Goal: Task Accomplishment & Management: Complete application form

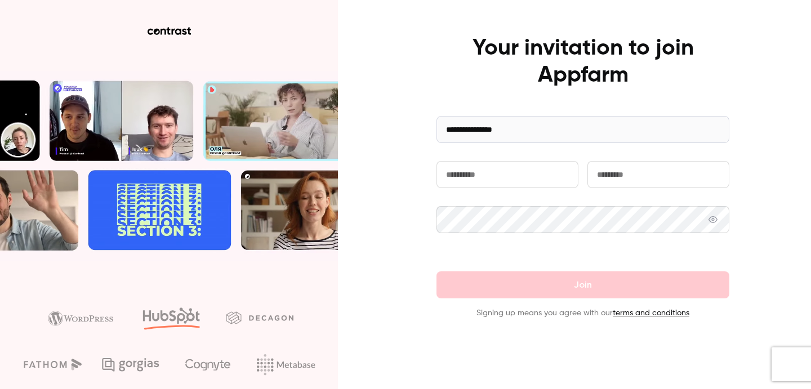
click at [526, 174] on input "text" at bounding box center [508, 174] width 142 height 27
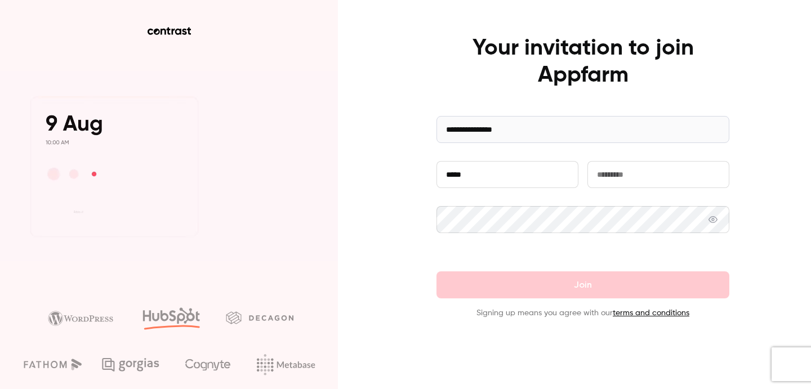
type input "*****"
click at [657, 181] on input "text" at bounding box center [659, 174] width 142 height 27
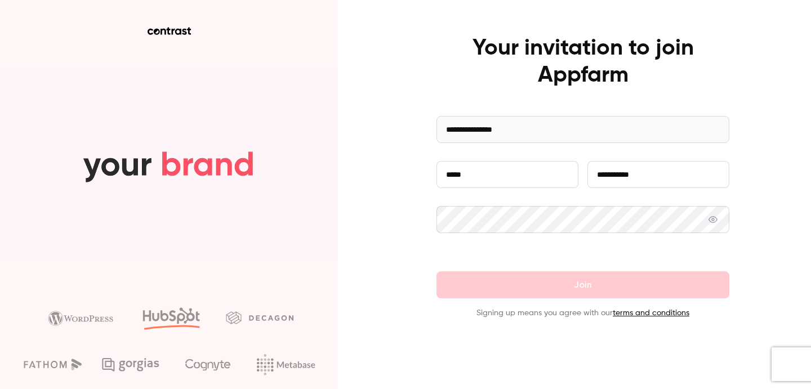
type input "**********"
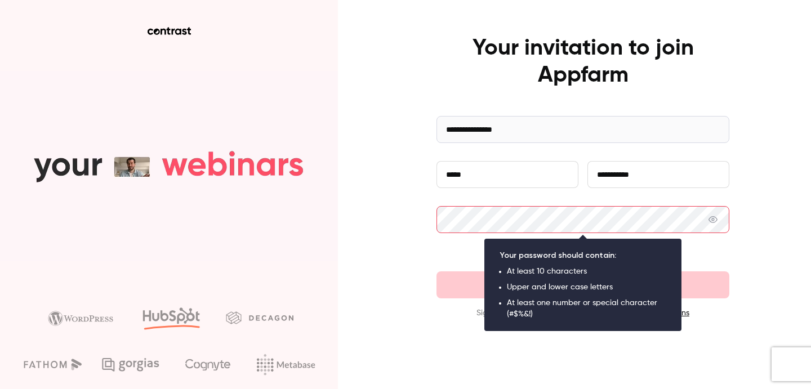
click at [0, 389] on com-1password-button at bounding box center [0, 389] width 0 height 0
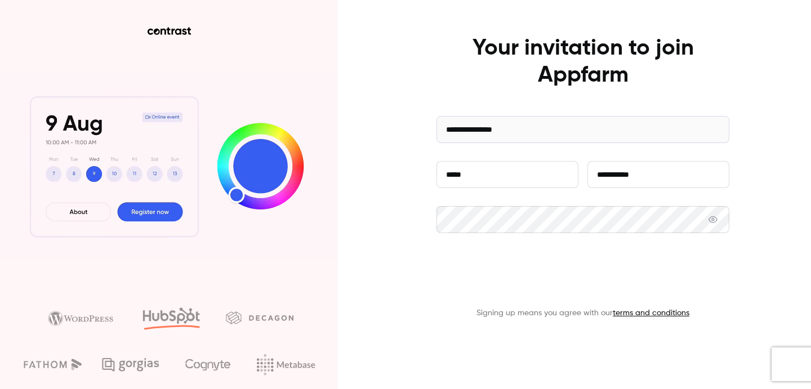
click at [610, 281] on button "Join" at bounding box center [583, 285] width 293 height 27
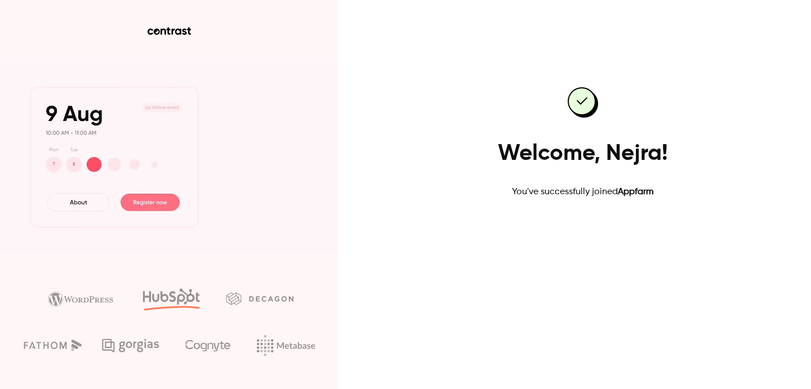
click at [603, 227] on link "Go to dashboard" at bounding box center [583, 234] width 96 height 27
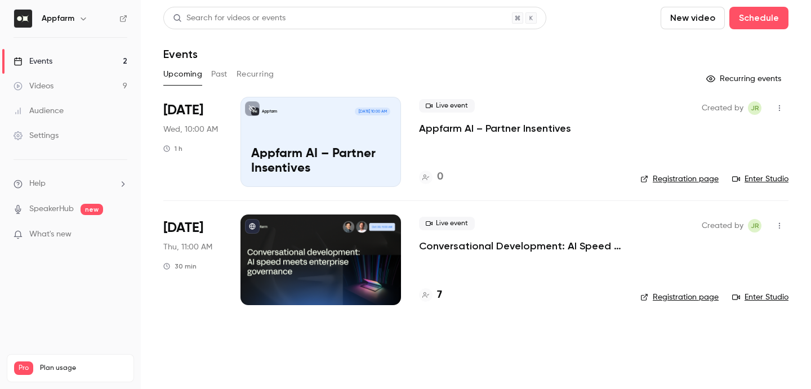
click at [335, 136] on div "Appfarm [DATE] 10:00 AM Appfarm AI – Partner Insentives" at bounding box center [321, 142] width 161 height 90
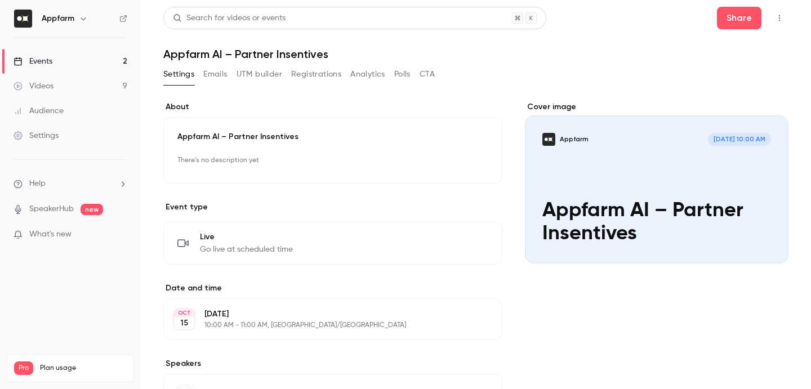
click at [253, 138] on p "Appfarm AI – Partner Insentives" at bounding box center [332, 136] width 311 height 11
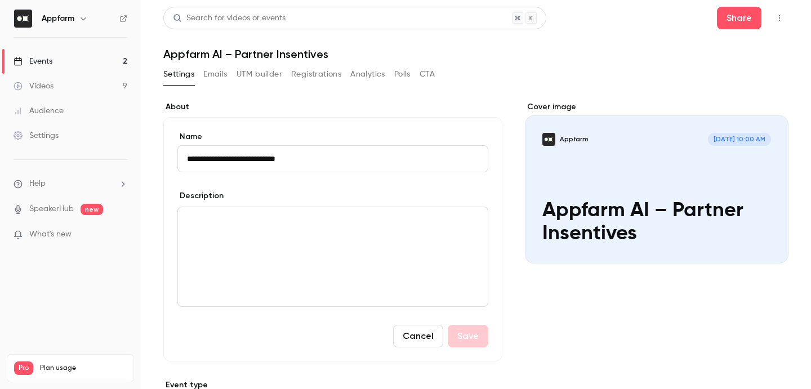
click at [436, 216] on p "editor" at bounding box center [333, 221] width 292 height 14
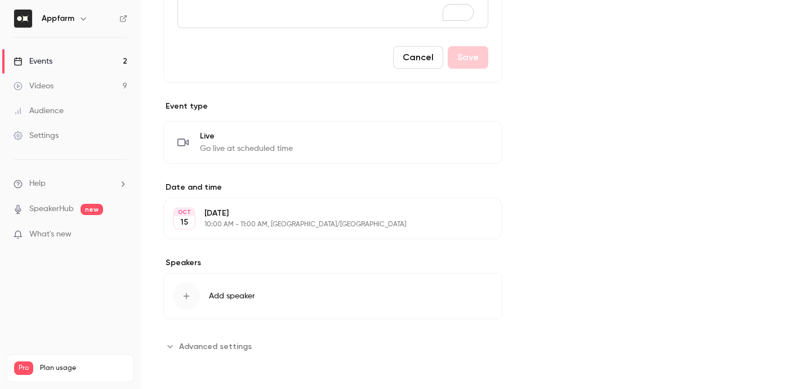
click at [181, 348] on span "Advanced settings" at bounding box center [215, 347] width 73 height 12
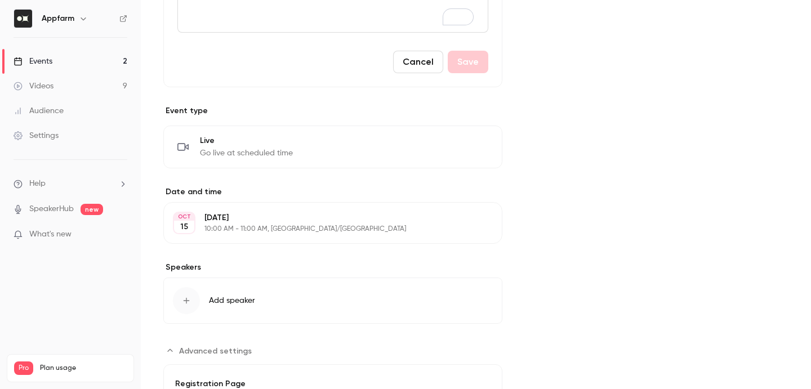
scroll to position [0, 0]
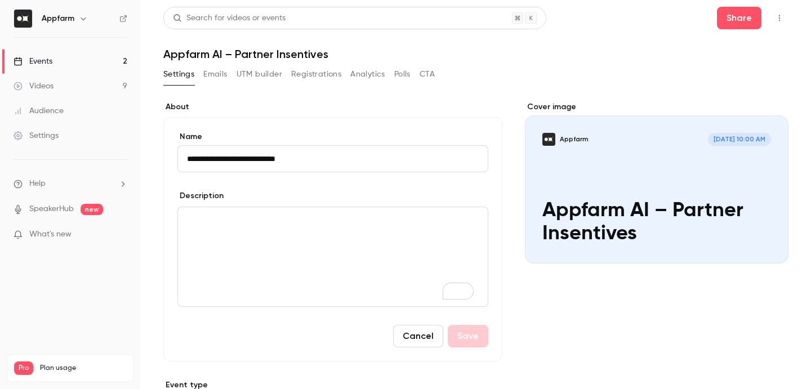
click at [226, 74] on button "Emails" at bounding box center [215, 74] width 24 height 18
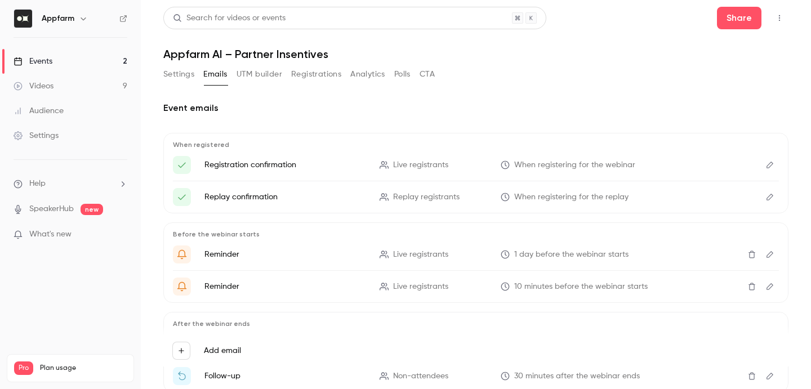
click at [179, 74] on button "Settings" at bounding box center [178, 74] width 31 height 18
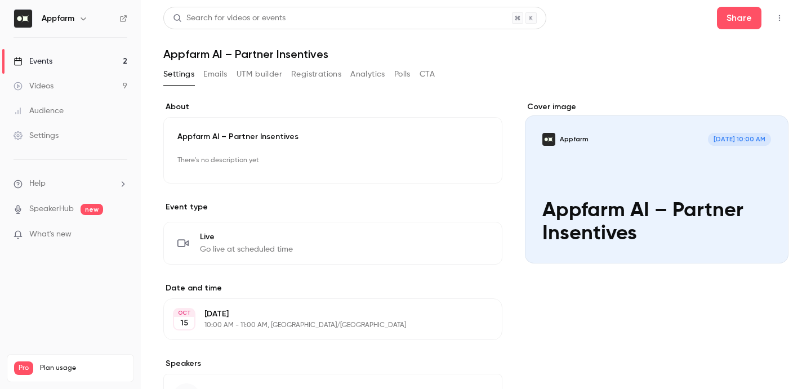
click at [772, 9] on button "button" at bounding box center [780, 18] width 18 height 18
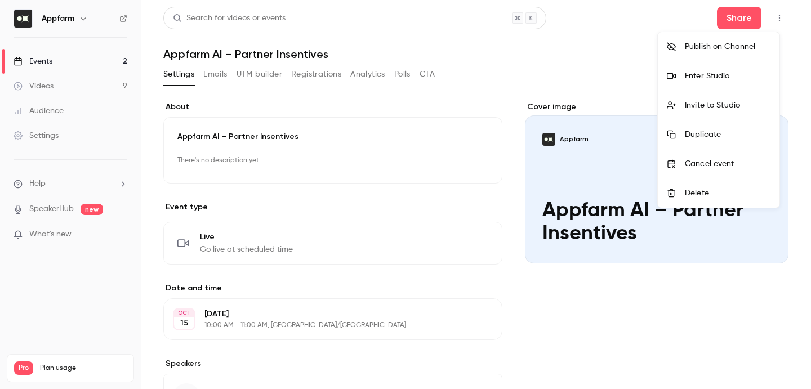
click at [725, 83] on li "Enter Studio" at bounding box center [719, 75] width 122 height 29
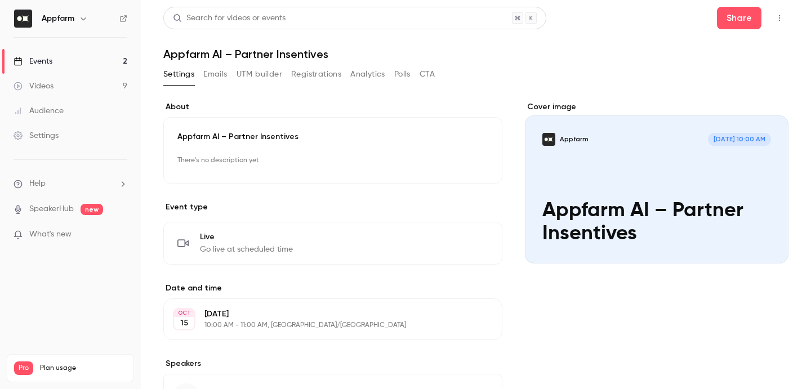
click at [771, 22] on button "button" at bounding box center [780, 18] width 18 height 18
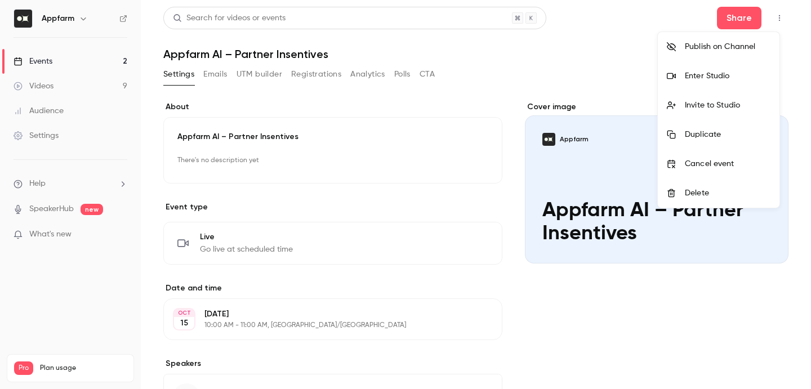
click at [717, 72] on div "Enter Studio" at bounding box center [728, 75] width 86 height 11
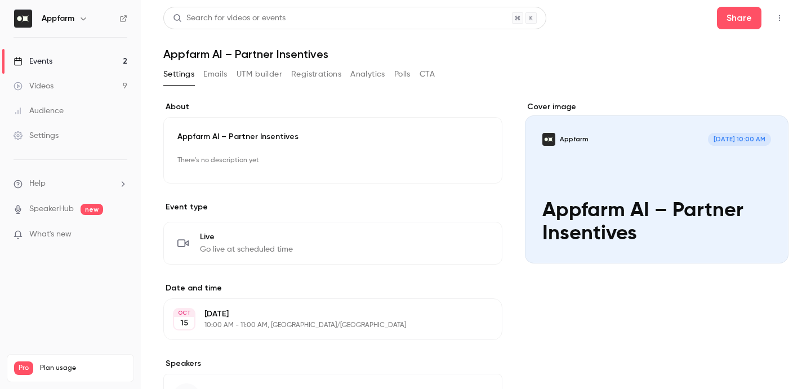
click at [776, 14] on button "button" at bounding box center [780, 18] width 18 height 18
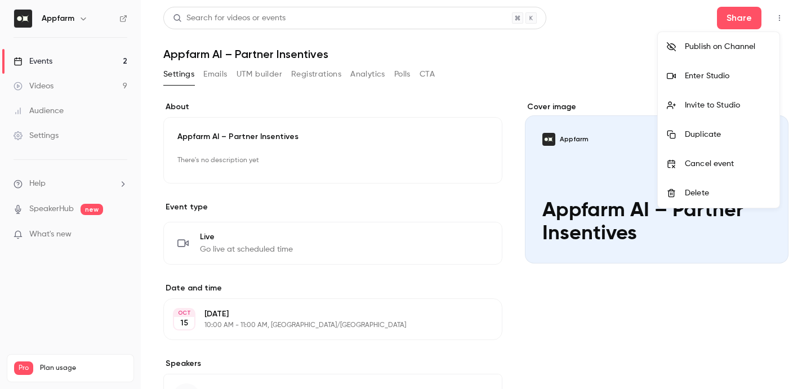
click at [416, 163] on div at bounding box center [405, 194] width 811 height 389
